Goal: Task Accomplishment & Management: Manage account settings

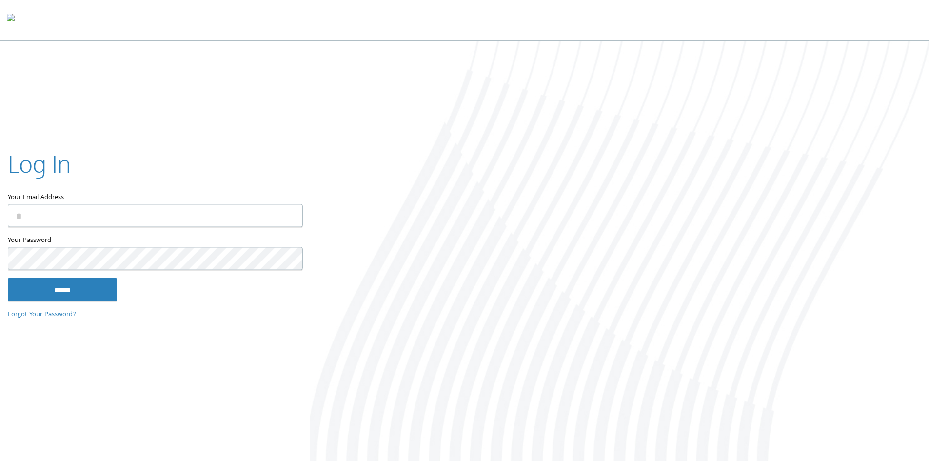
type input "**********"
click at [61, 288] on input "******" at bounding box center [62, 289] width 109 height 23
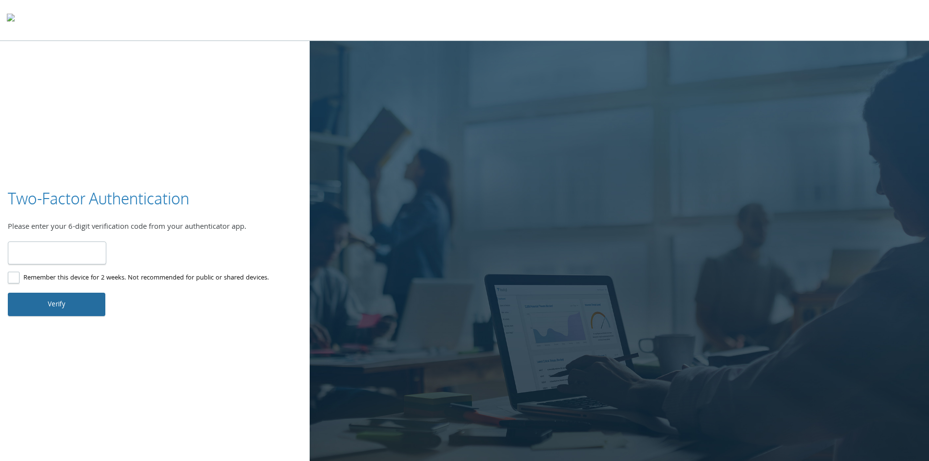
type input "******"
click at [62, 307] on button "Verify" at bounding box center [57, 304] width 98 height 23
